Goal: Use online tool/utility: Utilize a website feature to perform a specific function

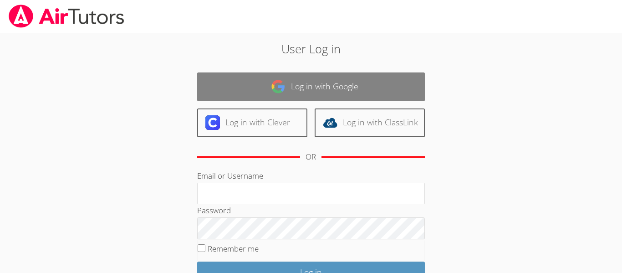
click at [249, 96] on link "Log in with Google" at bounding box center [311, 86] width 228 height 29
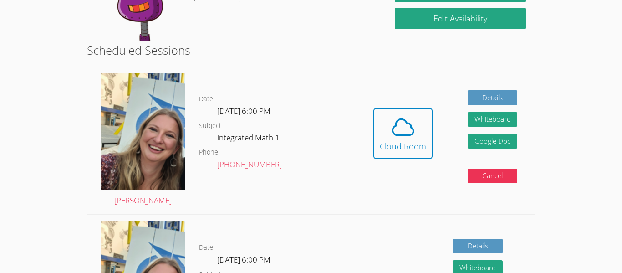
scroll to position [137, 0]
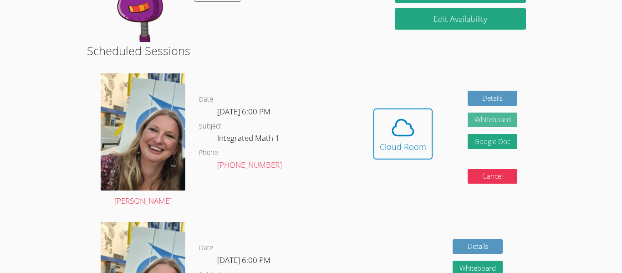
click at [476, 119] on button "Whiteboard" at bounding box center [492, 119] width 50 height 15
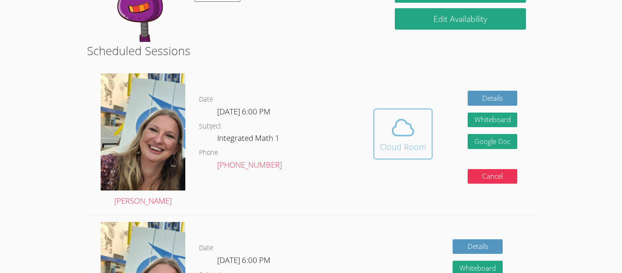
click at [417, 143] on div "Cloud Room" at bounding box center [402, 146] width 46 height 13
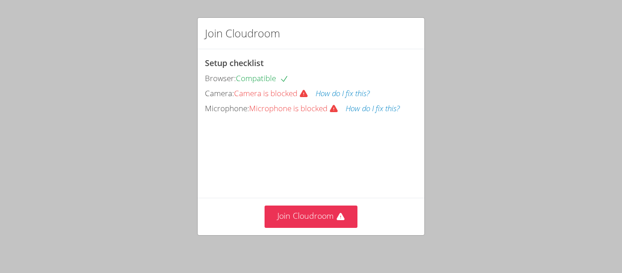
click at [336, 96] on button "How do I fix this?" at bounding box center [342, 93] width 54 height 13
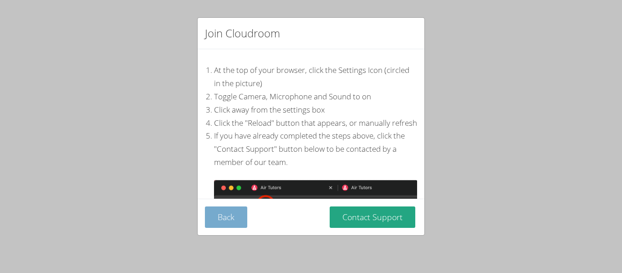
click at [234, 223] on button "Back" at bounding box center [226, 216] width 42 height 21
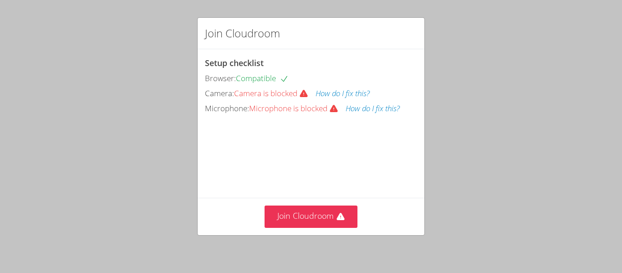
click at [350, 108] on button "How do I fix this?" at bounding box center [372, 108] width 54 height 13
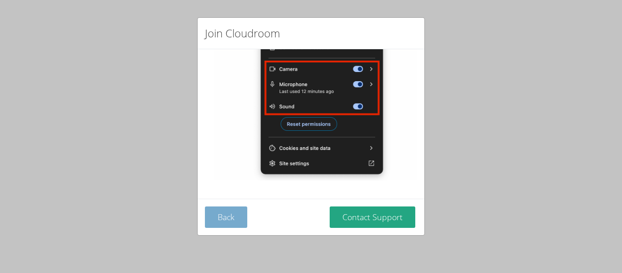
click at [235, 223] on button "Back" at bounding box center [226, 216] width 42 height 21
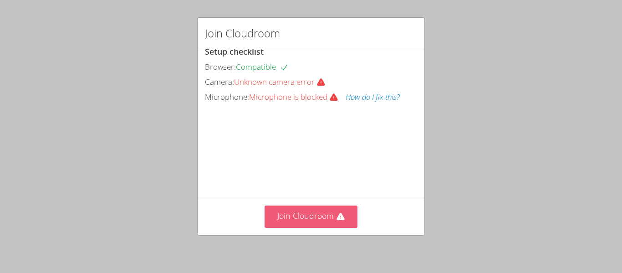
click at [303, 215] on button "Join Cloudroom" at bounding box center [310, 216] width 93 height 22
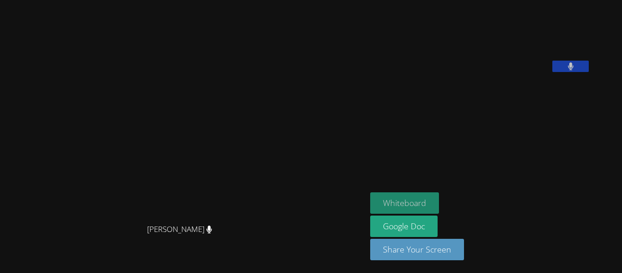
click at [370, 206] on button "Whiteboard" at bounding box center [404, 202] width 69 height 21
